Goal: Complete application form

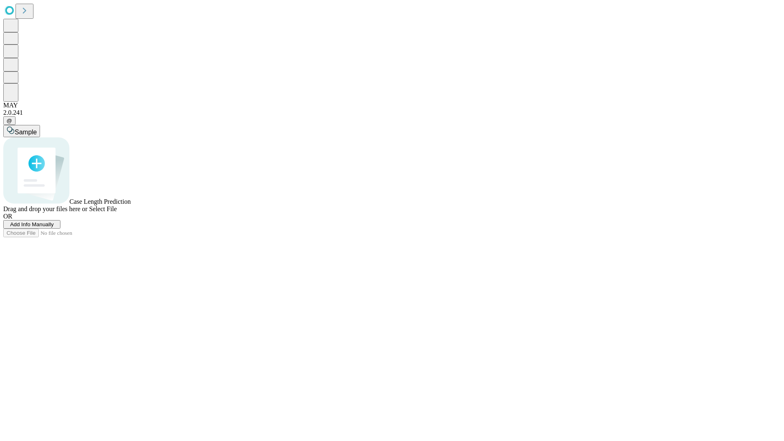
click at [54, 227] on span "Add Info Manually" at bounding box center [32, 224] width 44 height 6
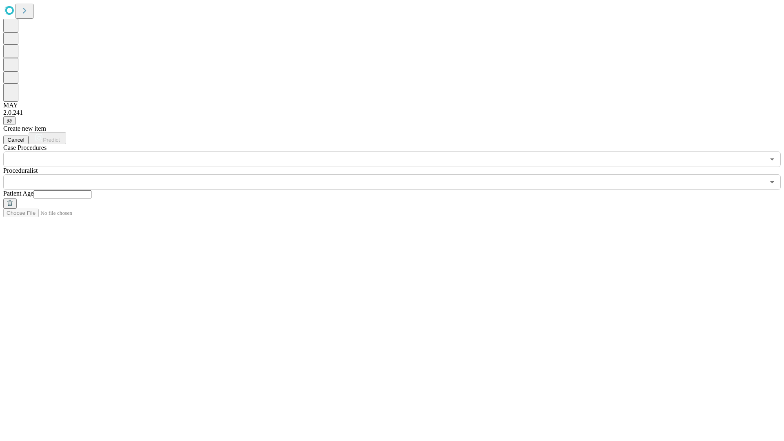
click at [91, 190] on input "text" at bounding box center [62, 194] width 58 height 8
type input "**"
click at [398, 174] on input "text" at bounding box center [383, 182] width 761 height 16
